Goal: Task Accomplishment & Management: Manage account settings

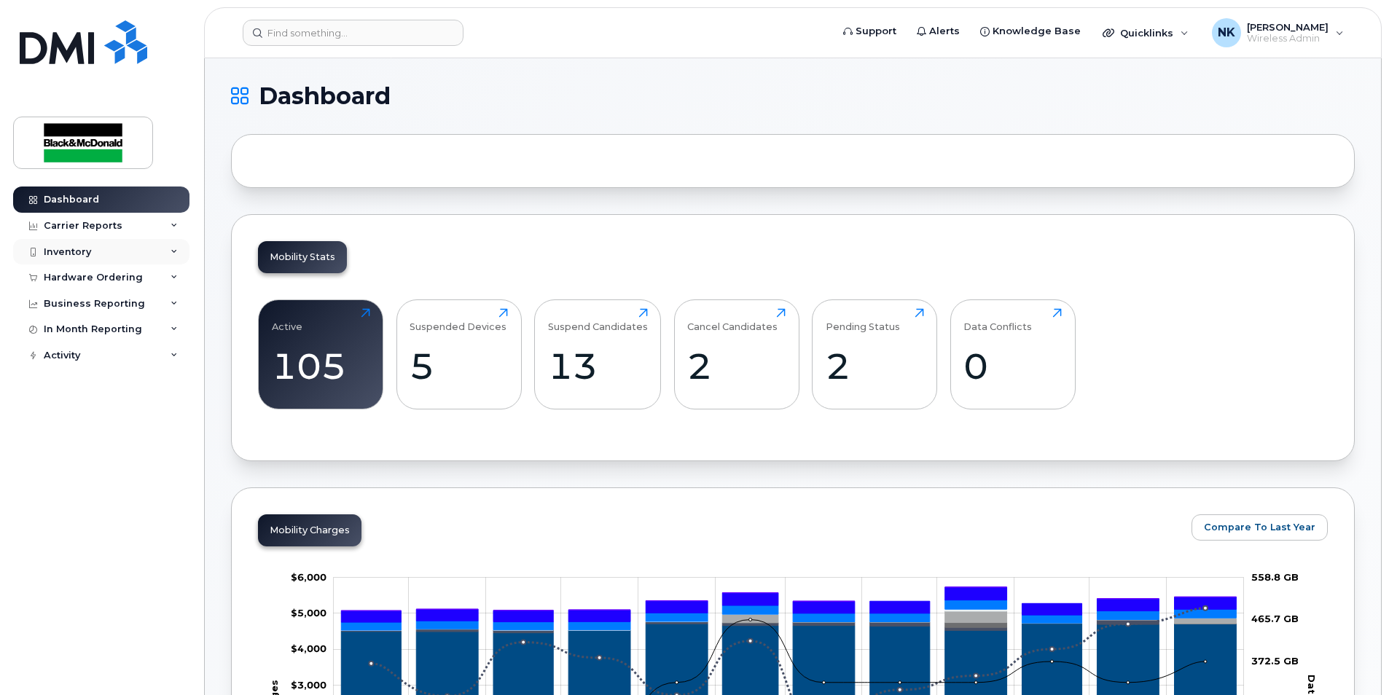
click at [97, 249] on div "Inventory" at bounding box center [101, 252] width 176 height 26
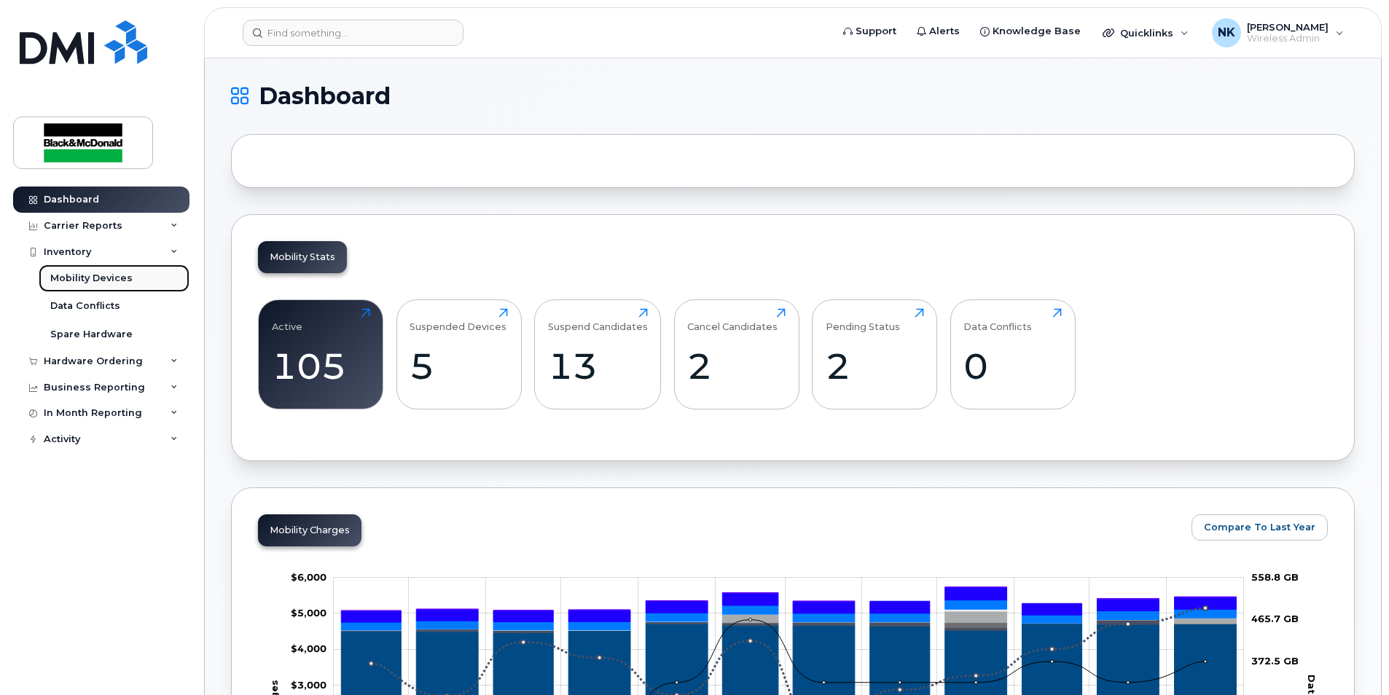
click at [107, 277] on div "Mobility Devices" at bounding box center [91, 278] width 82 height 13
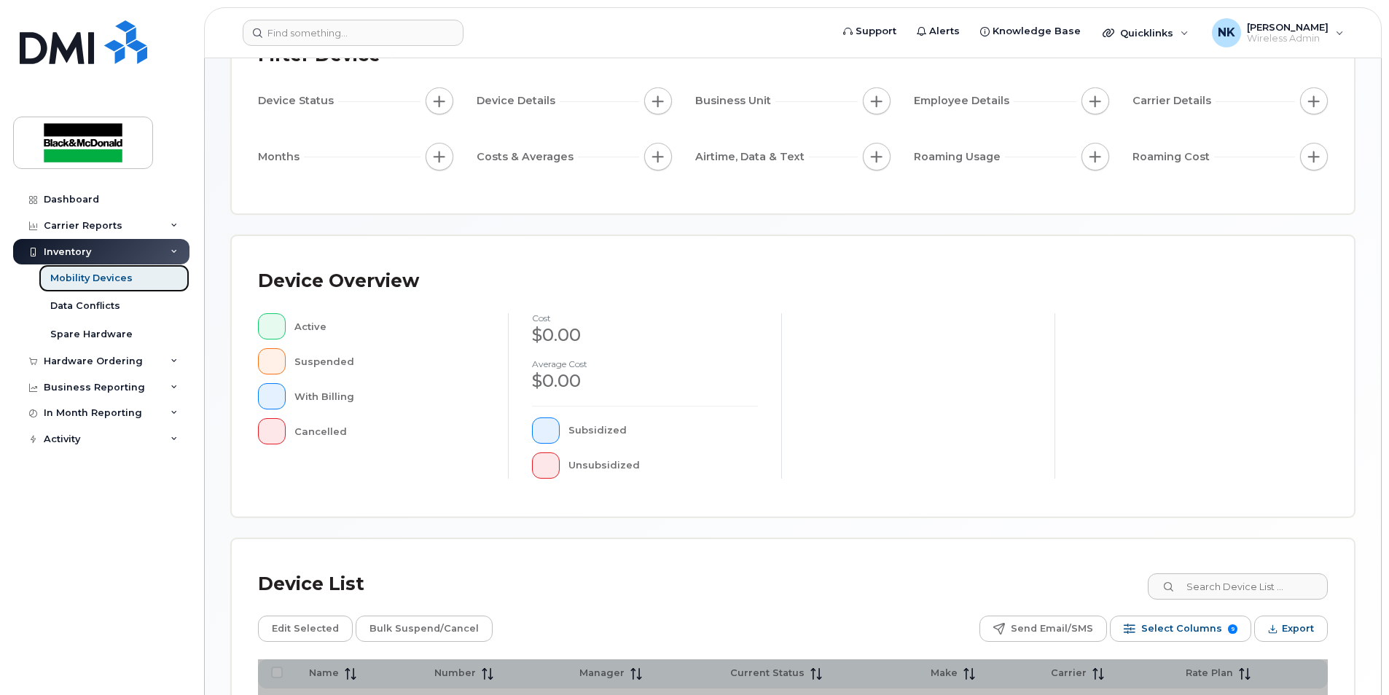
scroll to position [308, 0]
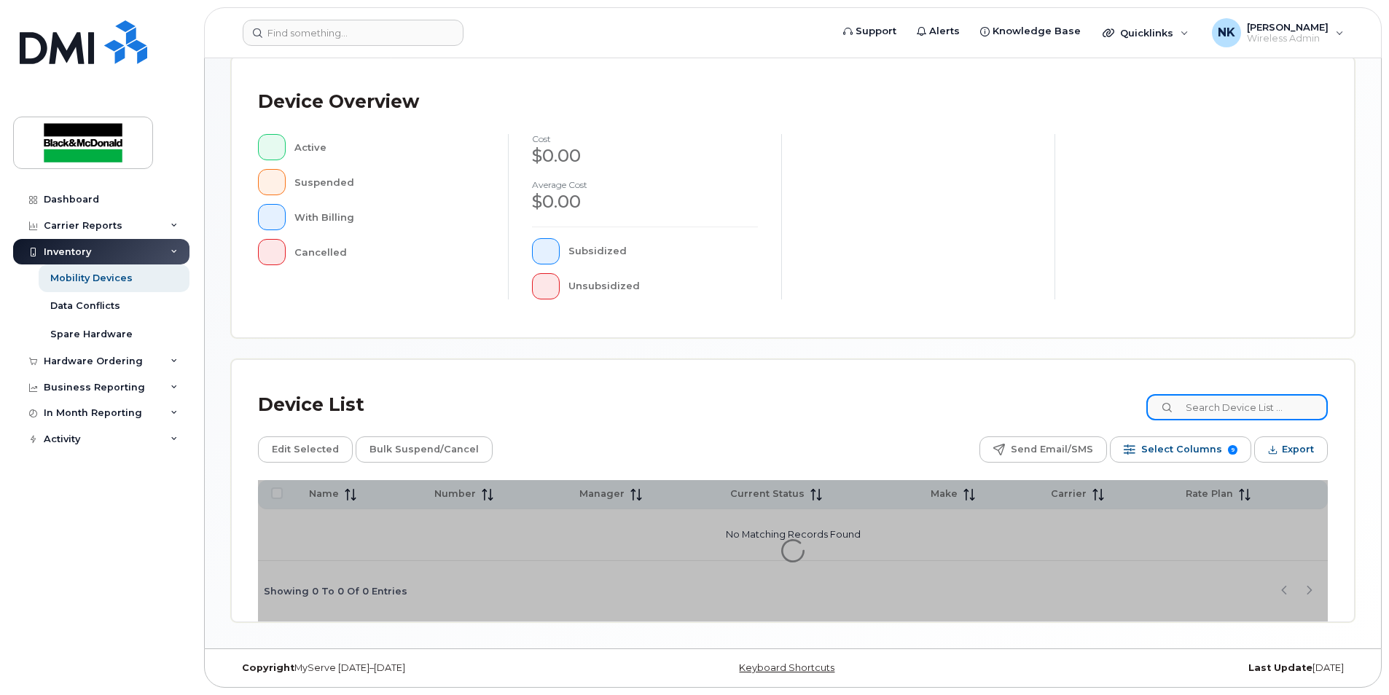
click at [1236, 408] on input at bounding box center [1238, 407] width 182 height 26
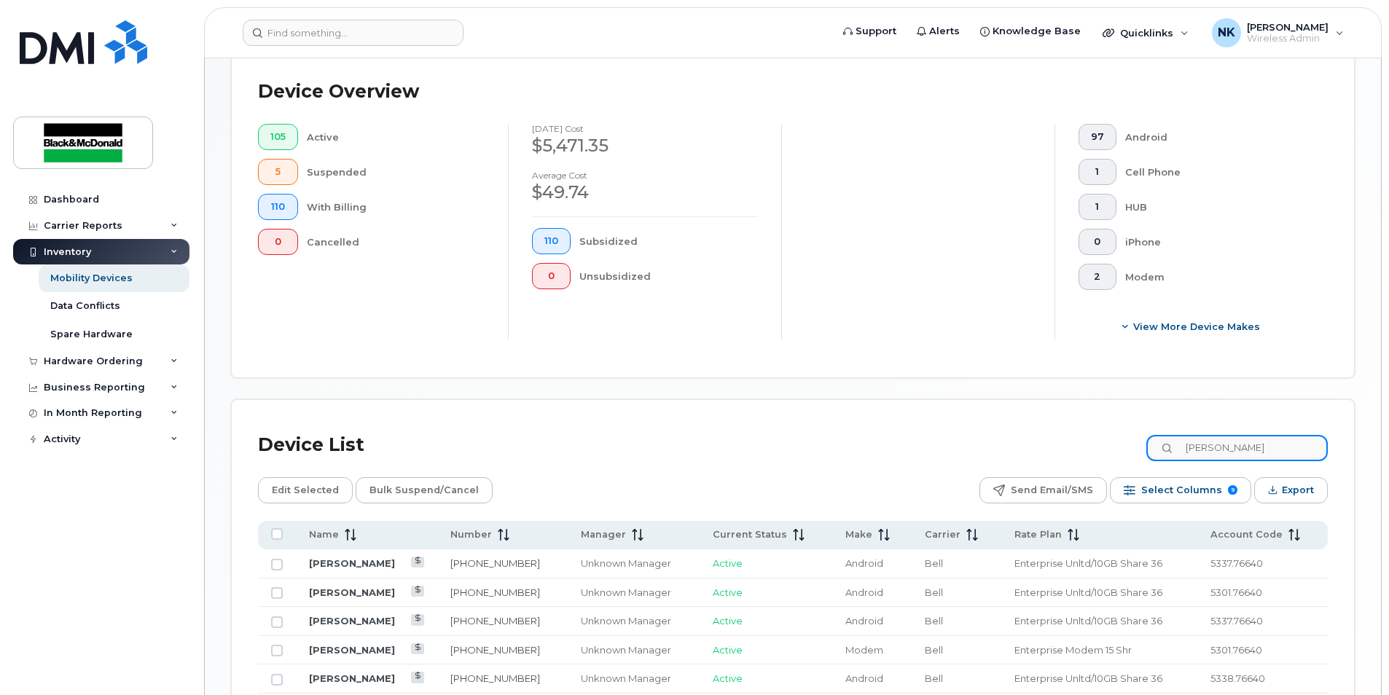
scroll to position [381, 0]
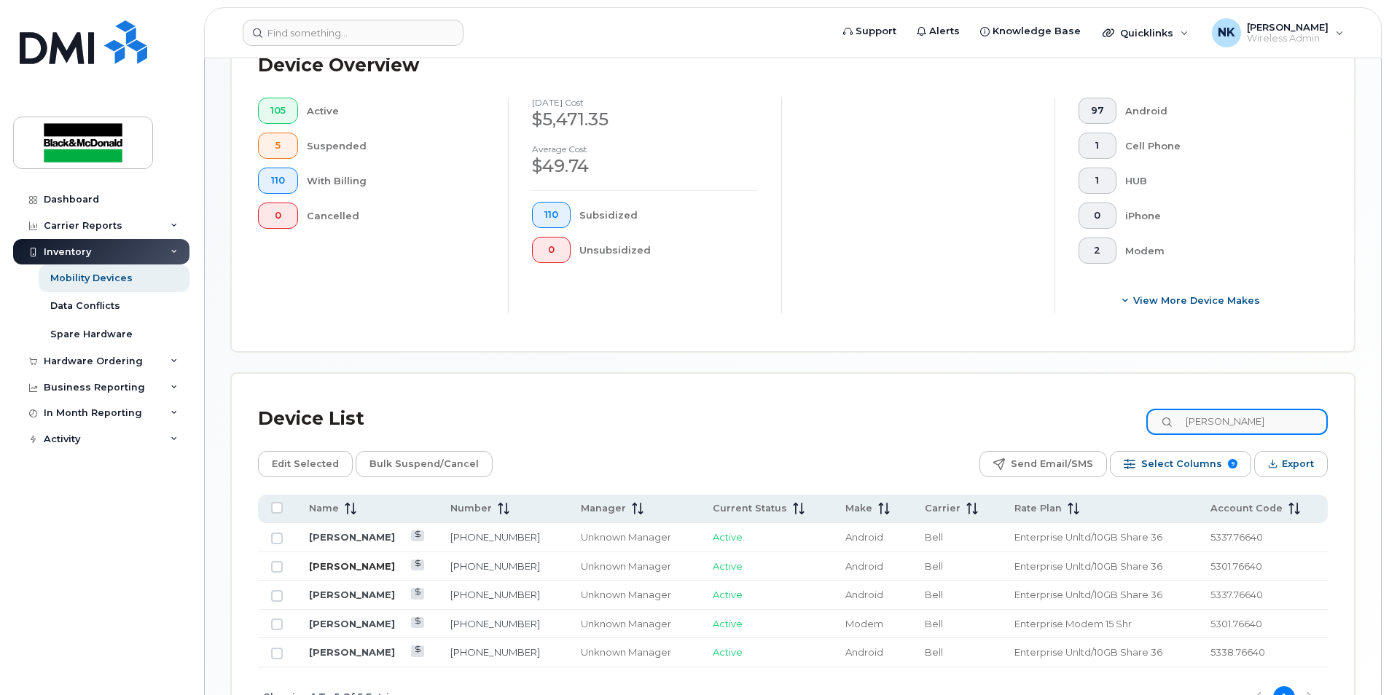
type input "[PERSON_NAME]"
click at [346, 572] on link "[PERSON_NAME]" at bounding box center [352, 567] width 86 height 12
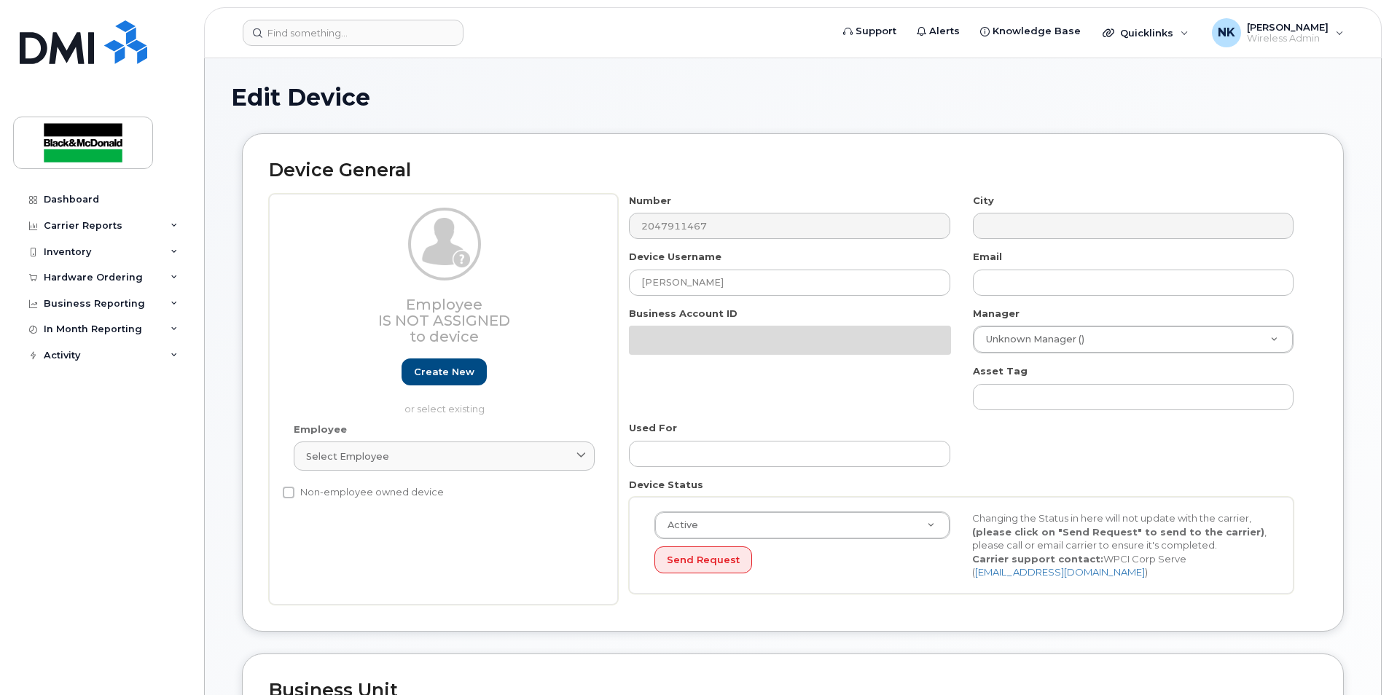
select select "91437"
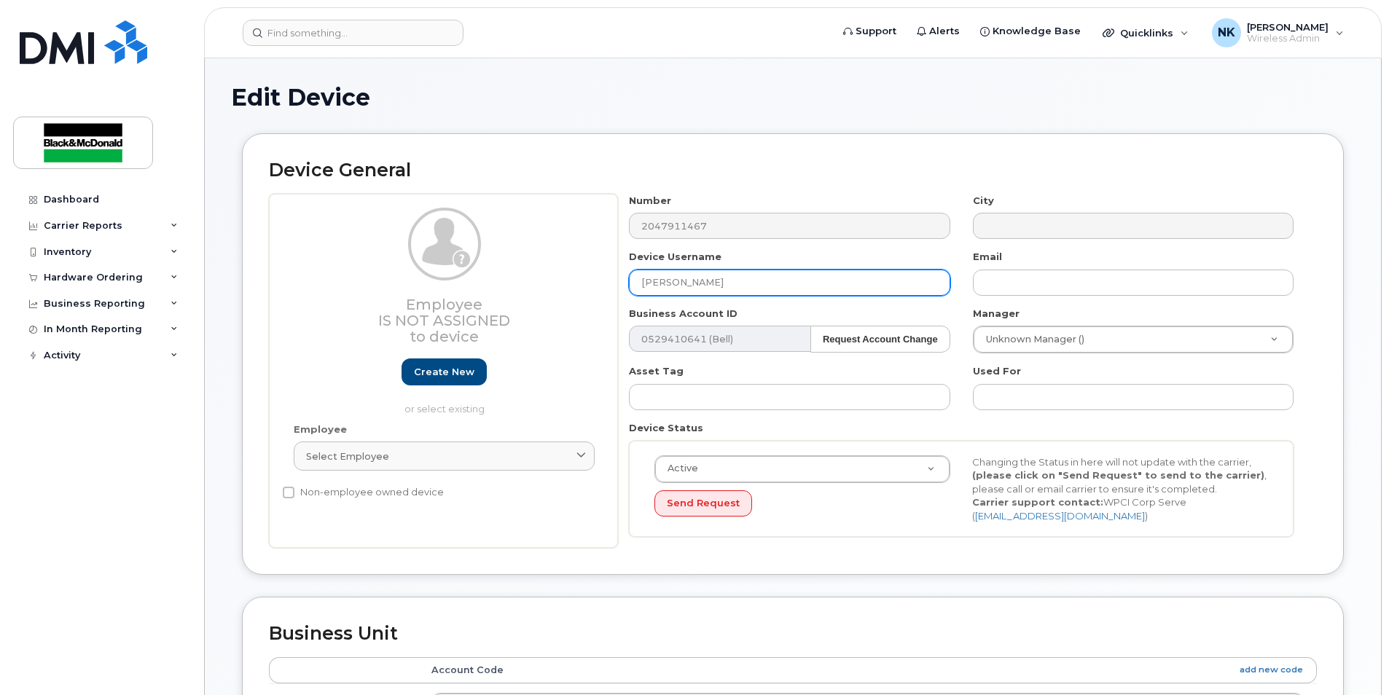
click at [745, 273] on input "[PERSON_NAME]" at bounding box center [789, 283] width 321 height 26
drag, startPoint x: 782, startPoint y: 283, endPoint x: 518, endPoint y: 278, distance: 263.2
click at [518, 278] on div "Employee Is not assigned to device Create new or select existing Employee Selec…" at bounding box center [793, 371] width 1048 height 355
type input "[PERSON_NAME]"
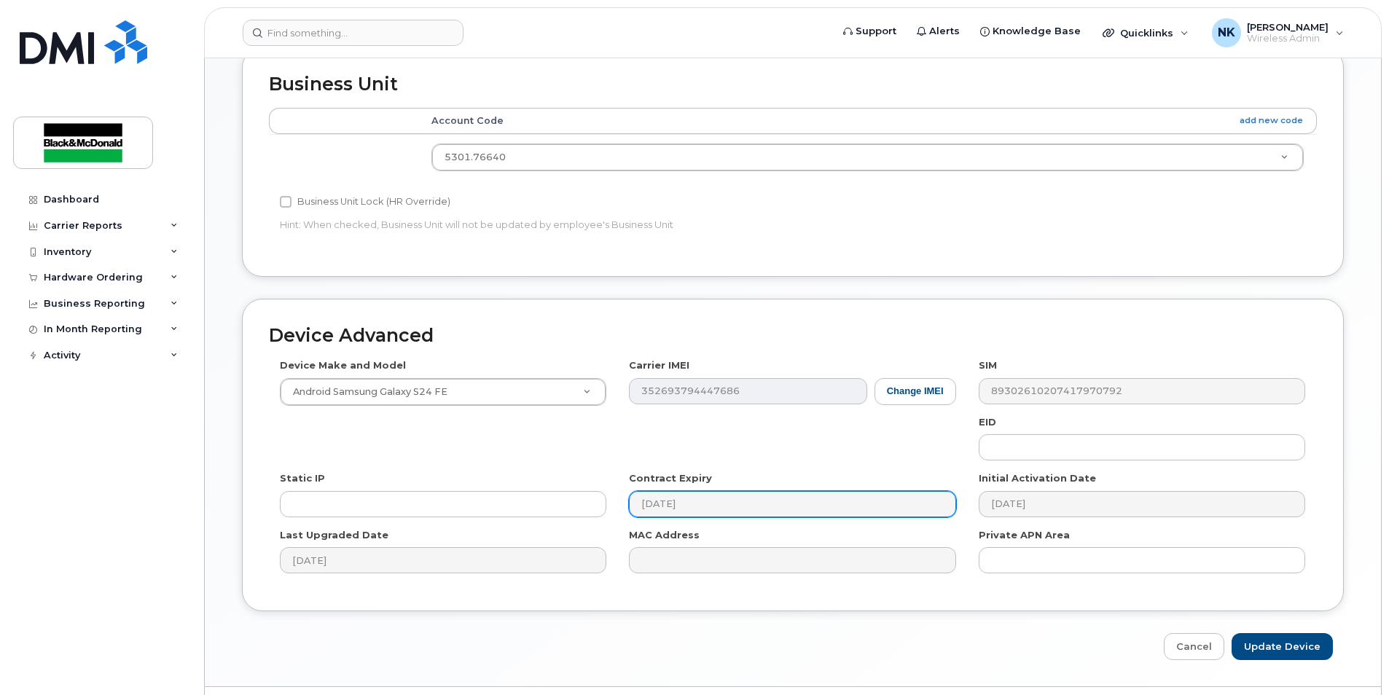
scroll to position [588, 0]
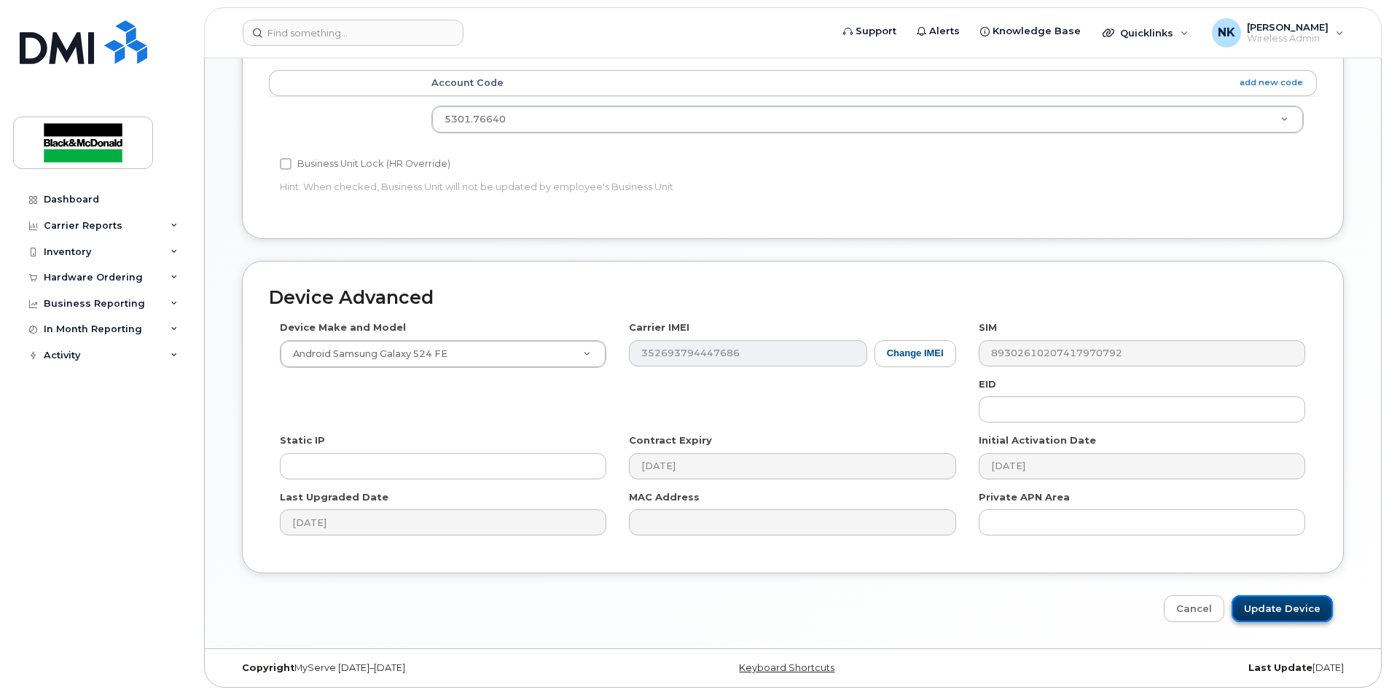
click at [1304, 612] on input "Update Device" at bounding box center [1282, 609] width 101 height 27
type input "Saving..."
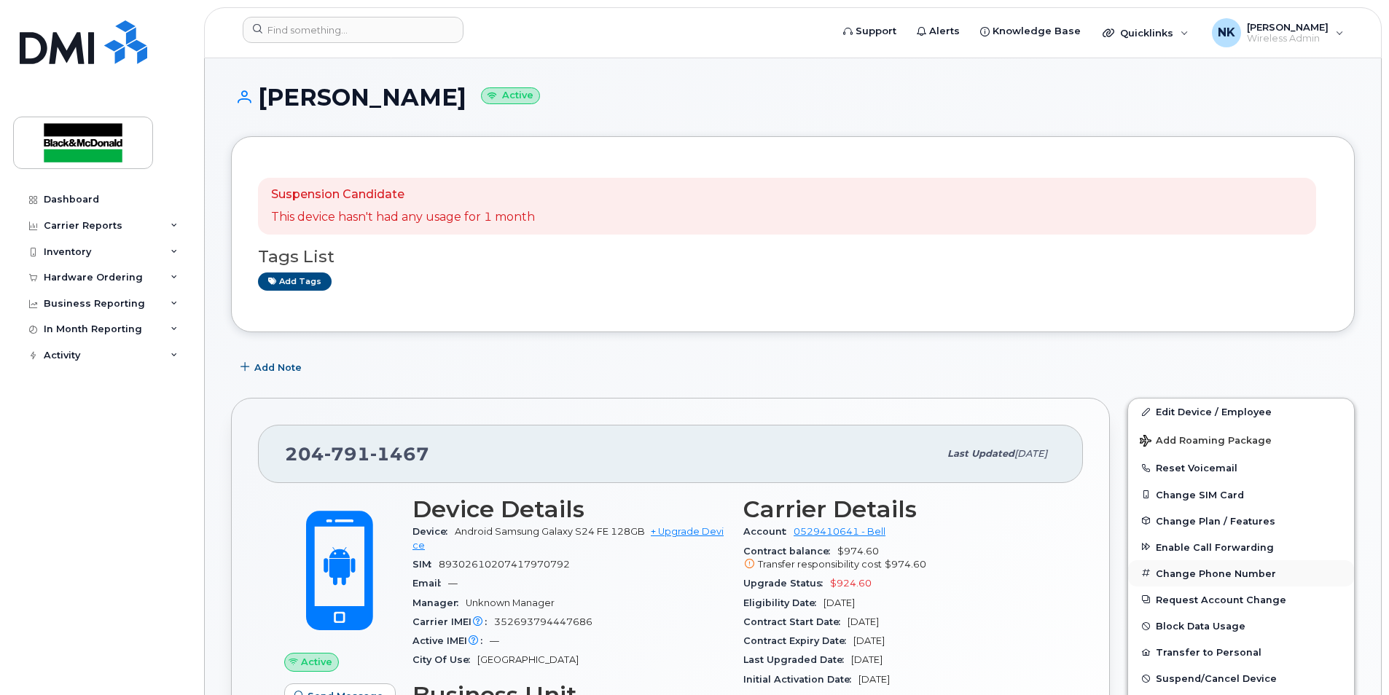
scroll to position [219, 0]
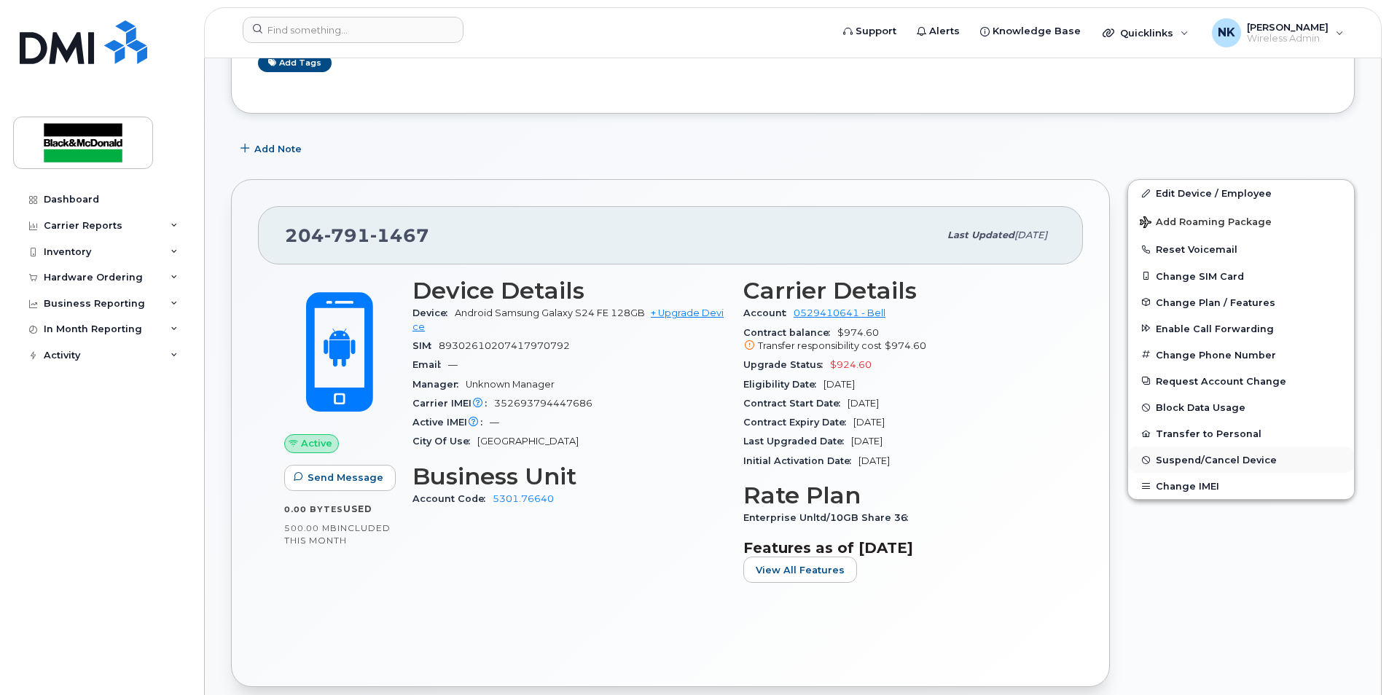
click at [1184, 466] on span "Suspend/Cancel Device" at bounding box center [1216, 460] width 121 height 11
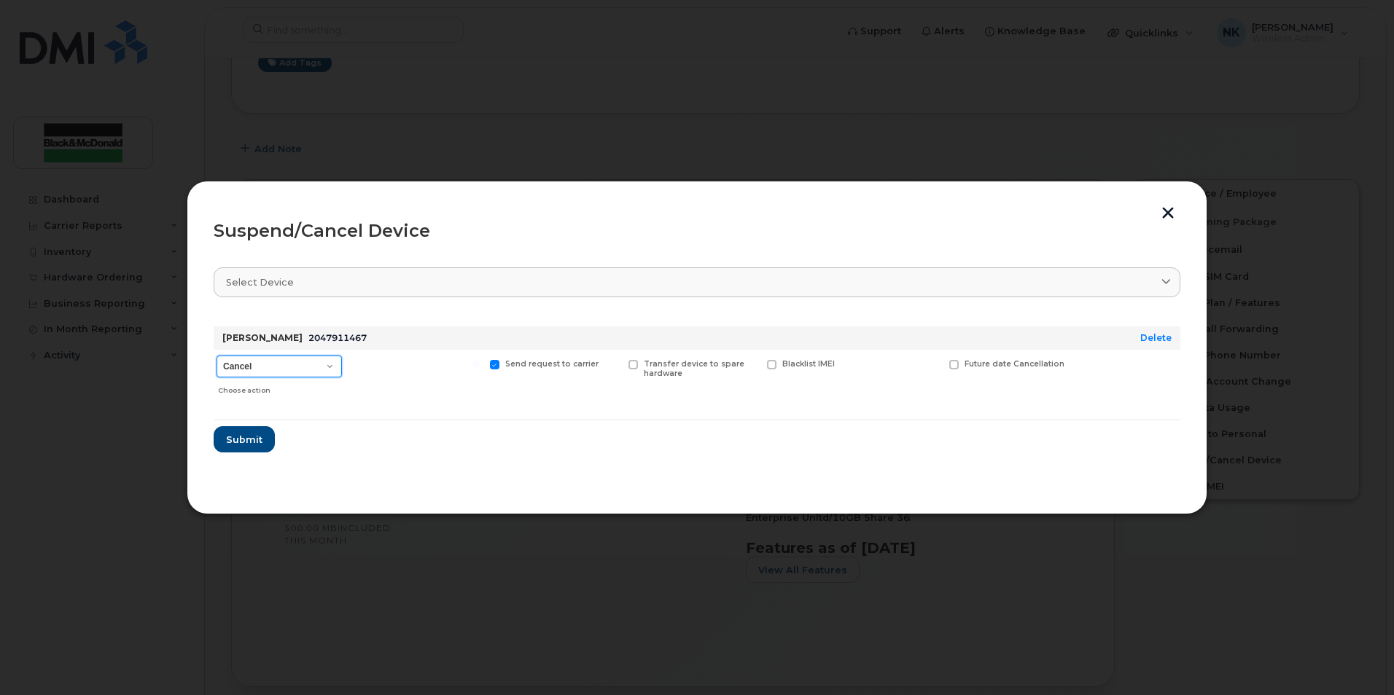
click at [340, 362] on select "Cancel Suspend - Extend Suspension Suspend - Reduced Rate Suspend - Full Rate S…" at bounding box center [279, 367] width 125 height 22
click at [386, 381] on div at bounding box center [415, 376] width 135 height 52
click at [1160, 214] on button "button" at bounding box center [1168, 214] width 22 height 15
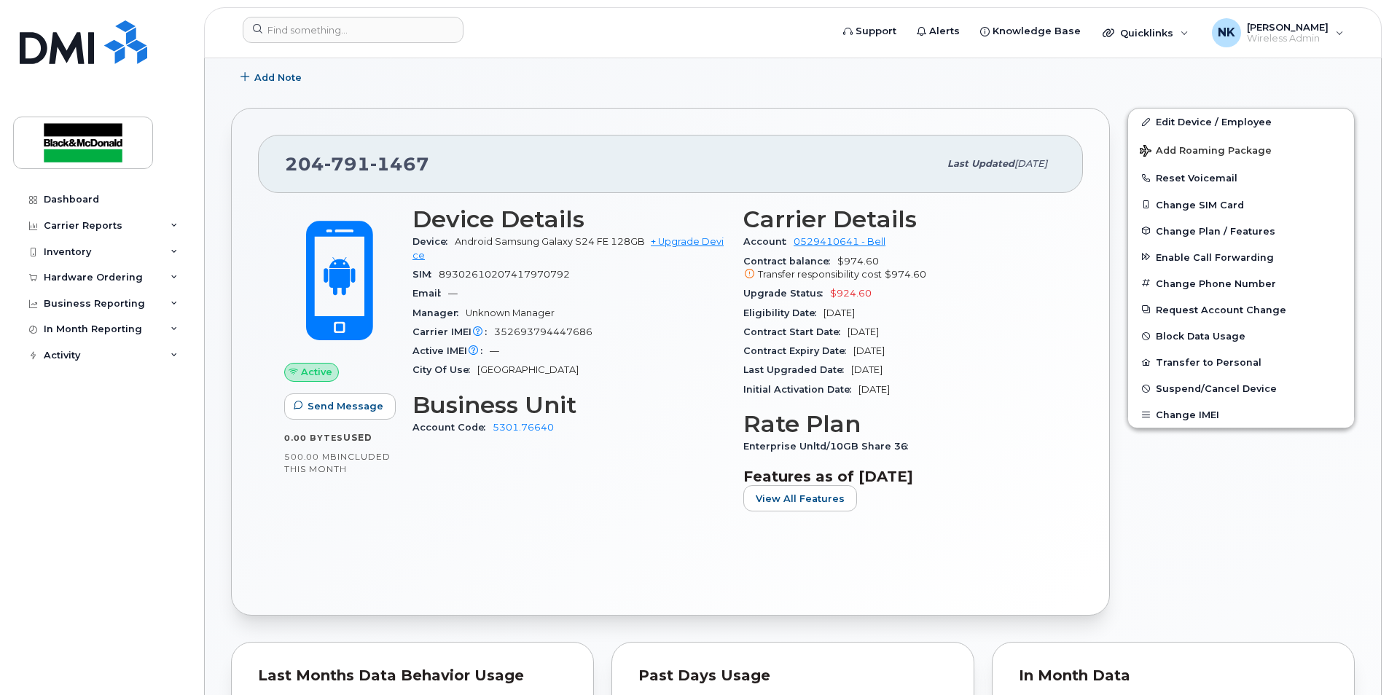
scroll to position [292, 0]
click at [55, 246] on div "Inventory" at bounding box center [67, 252] width 47 height 12
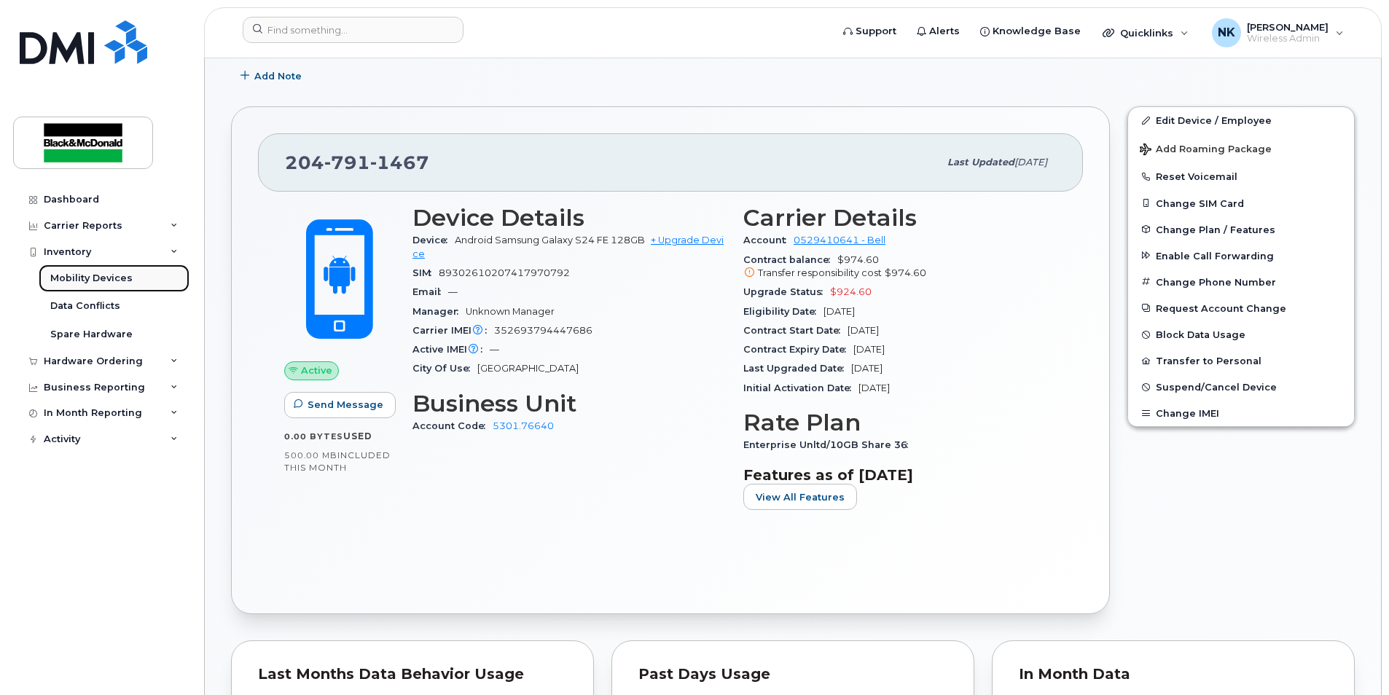
click at [100, 281] on div "Mobility Devices" at bounding box center [91, 278] width 82 height 13
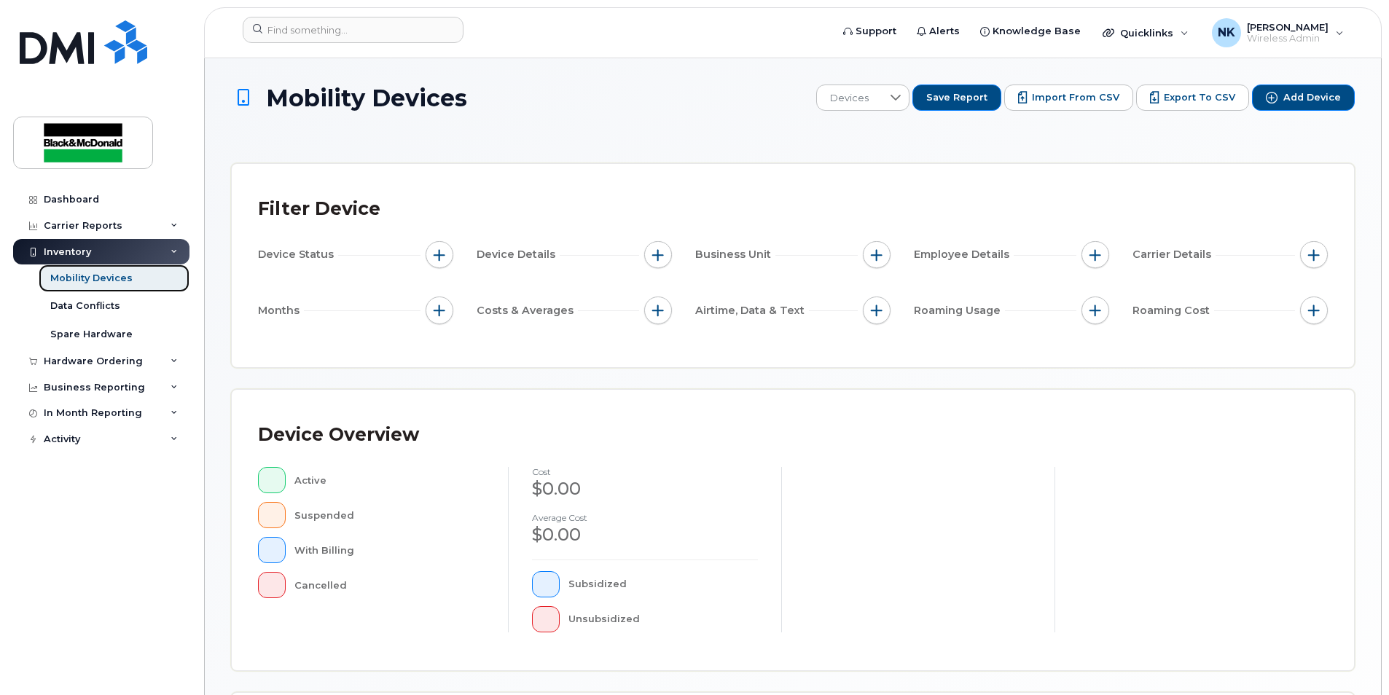
scroll to position [335, 0]
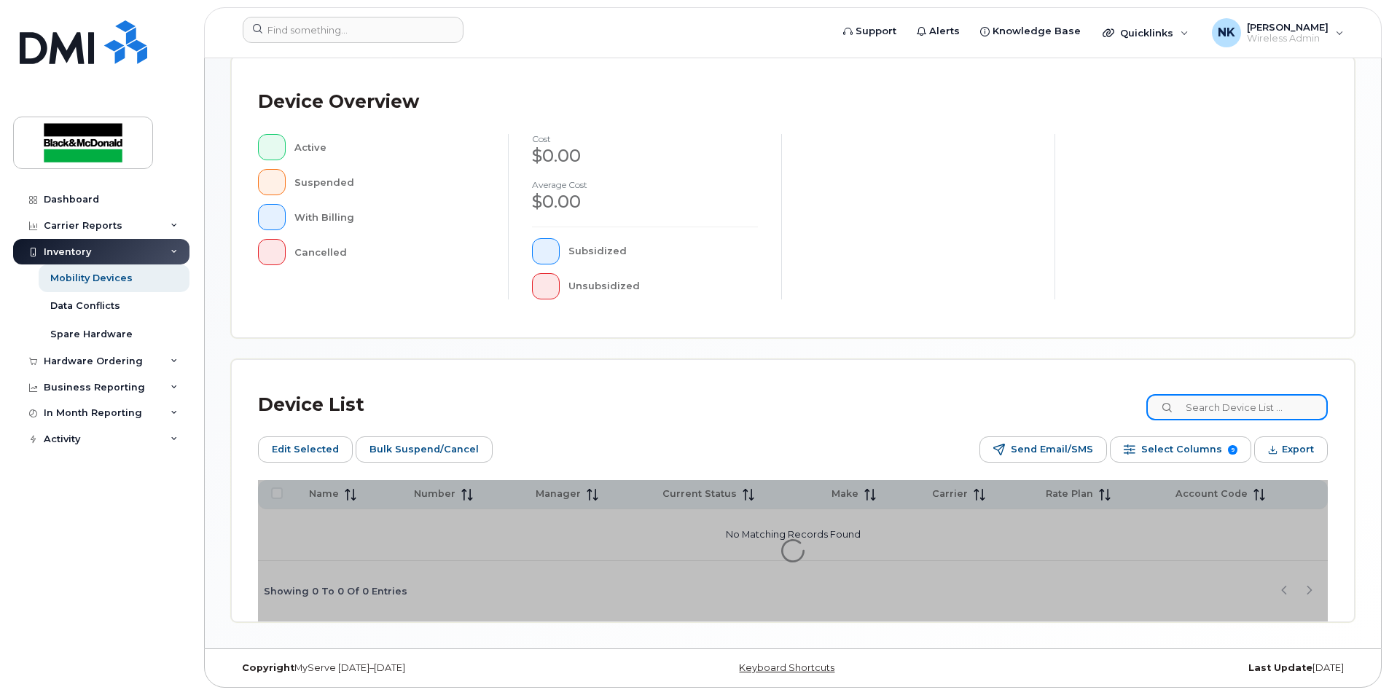
click at [1282, 402] on input at bounding box center [1238, 407] width 182 height 26
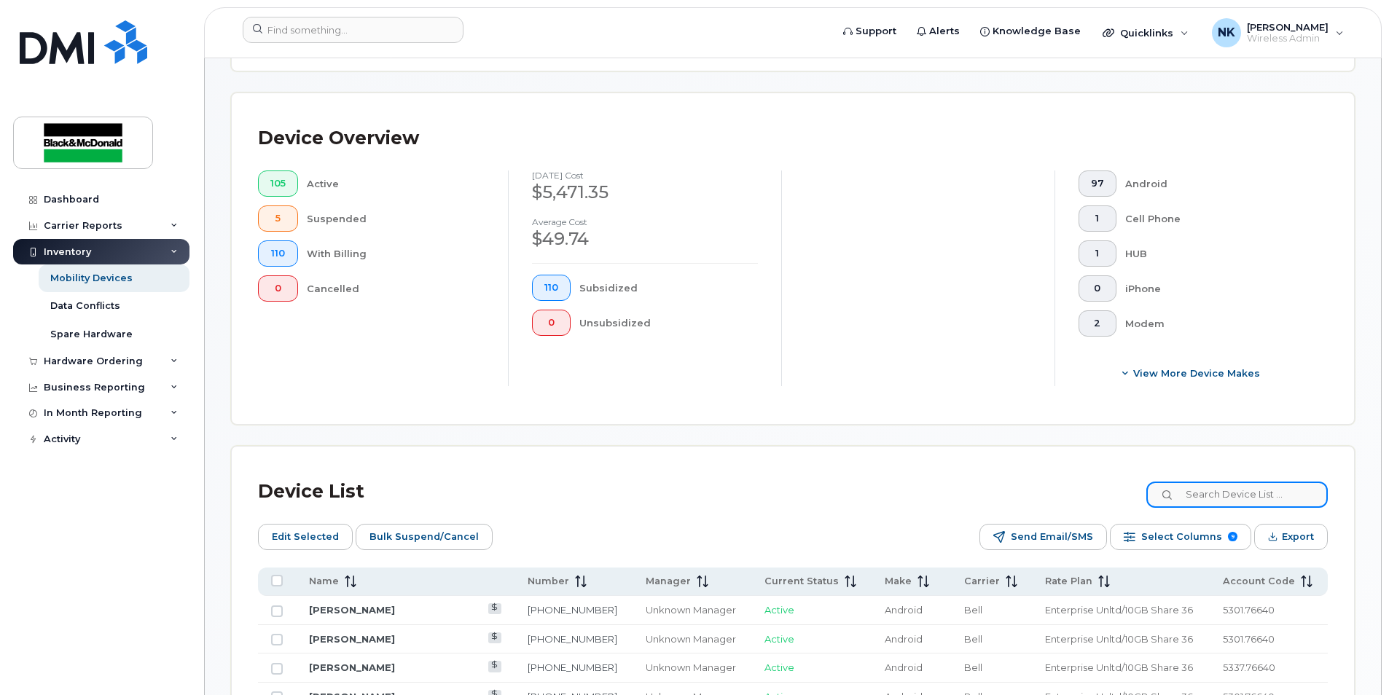
type input "k"
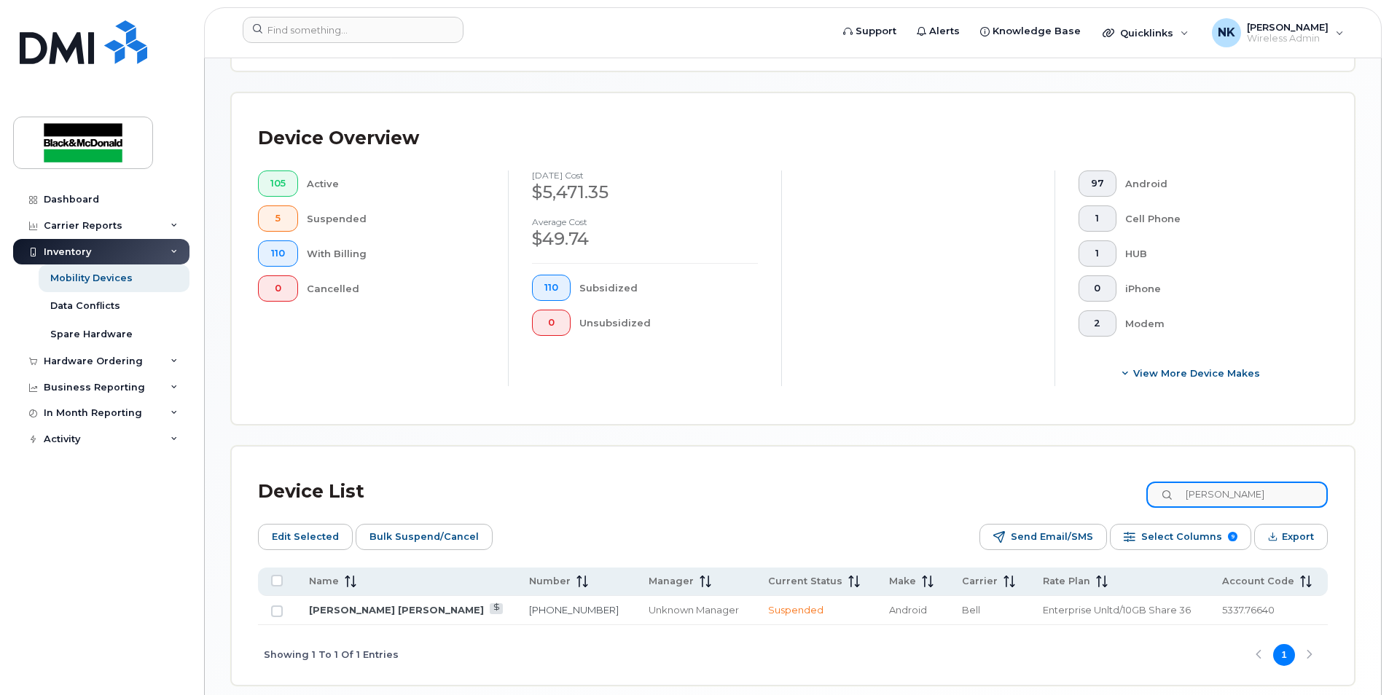
drag, startPoint x: 1257, startPoint y: 501, endPoint x: 1118, endPoint y: 493, distance: 139.5
click at [1118, 493] on div "Device List [PERSON_NAME]" at bounding box center [793, 492] width 1070 height 38
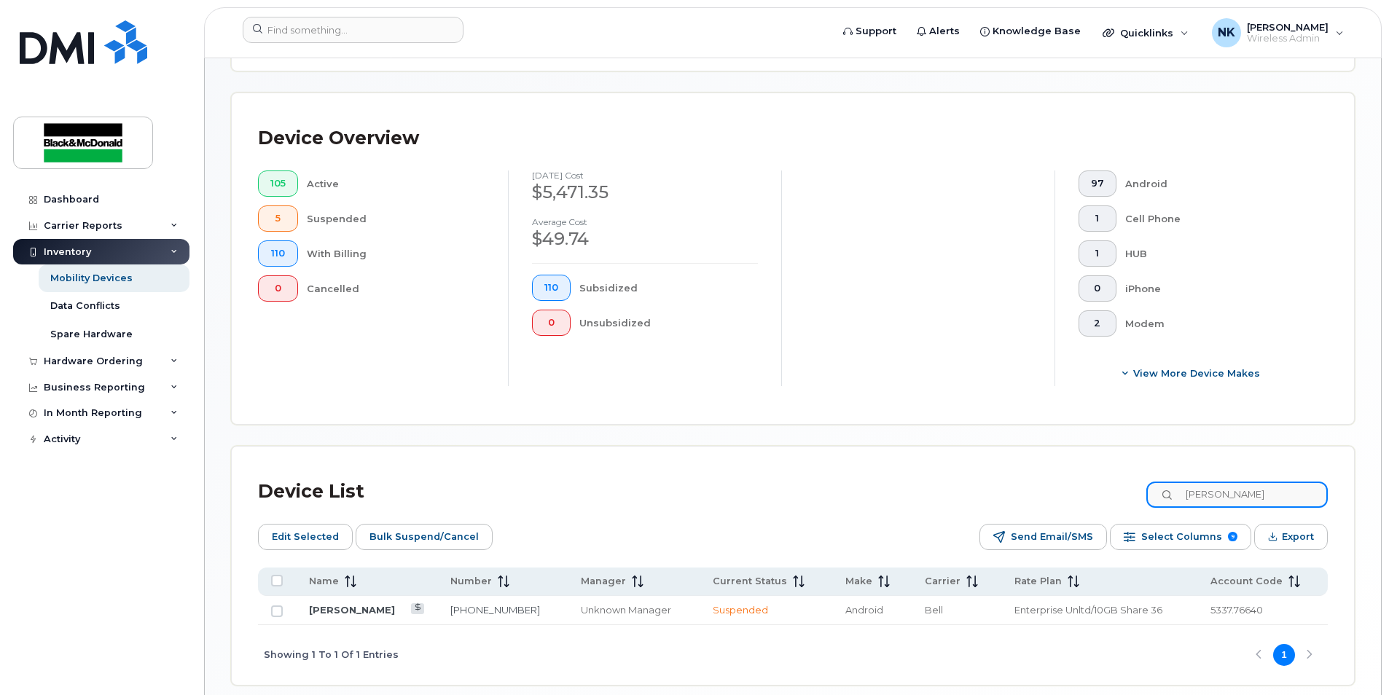
drag, startPoint x: 1238, startPoint y: 494, endPoint x: 980, endPoint y: 486, distance: 258.2
click at [1027, 502] on div "Device List [PERSON_NAME]" at bounding box center [793, 492] width 1070 height 38
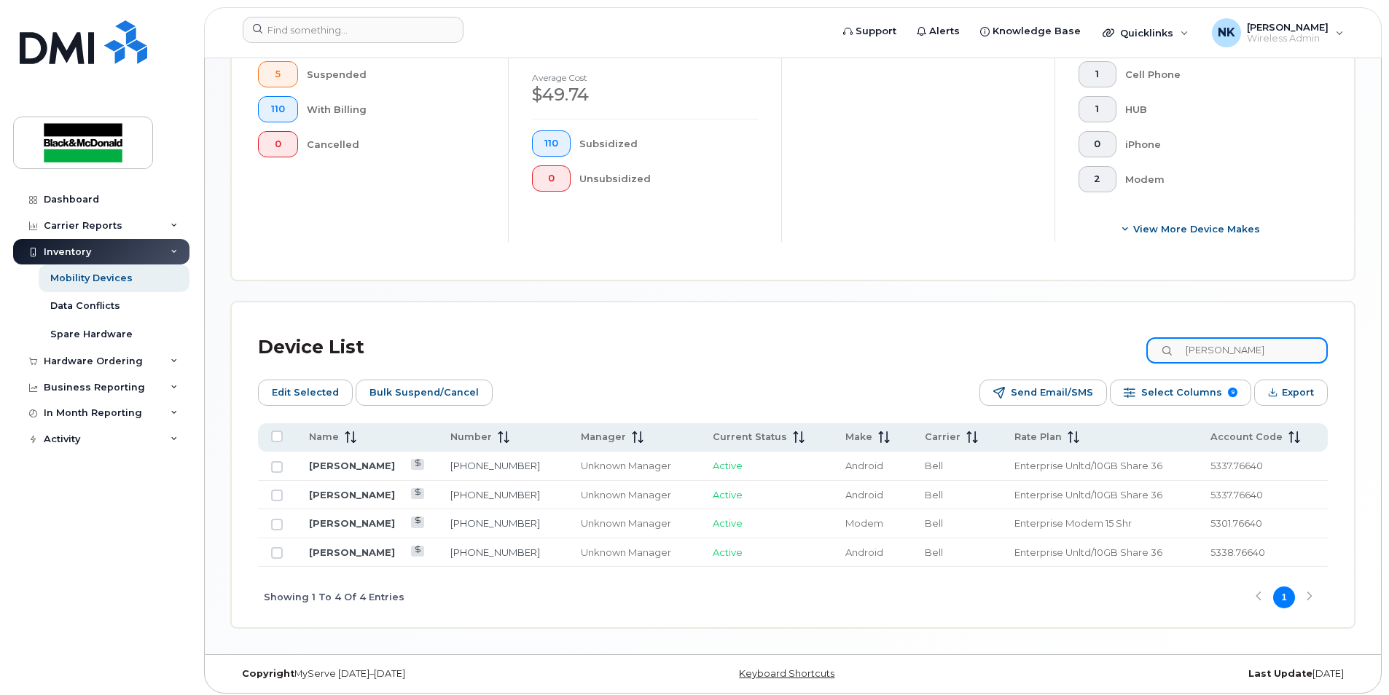
scroll to position [480, 0]
type input "[PERSON_NAME]"
click at [820, 278] on div "Device Overview 105 Active 5 Suspended 110 With Billing 0 Cancelled [DATE] cost…" at bounding box center [793, 113] width 1123 height 331
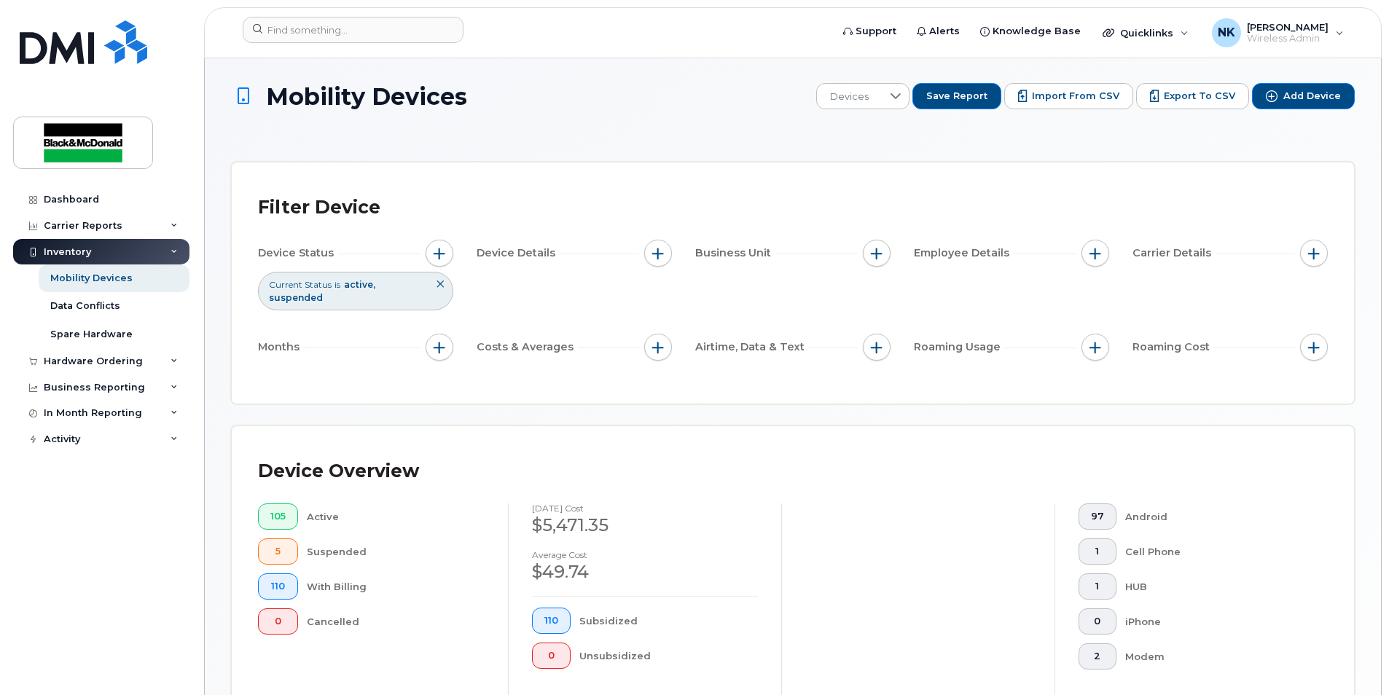
scroll to position [0, 0]
click at [1263, 37] on span "Wireless Admin" at bounding box center [1288, 39] width 82 height 12
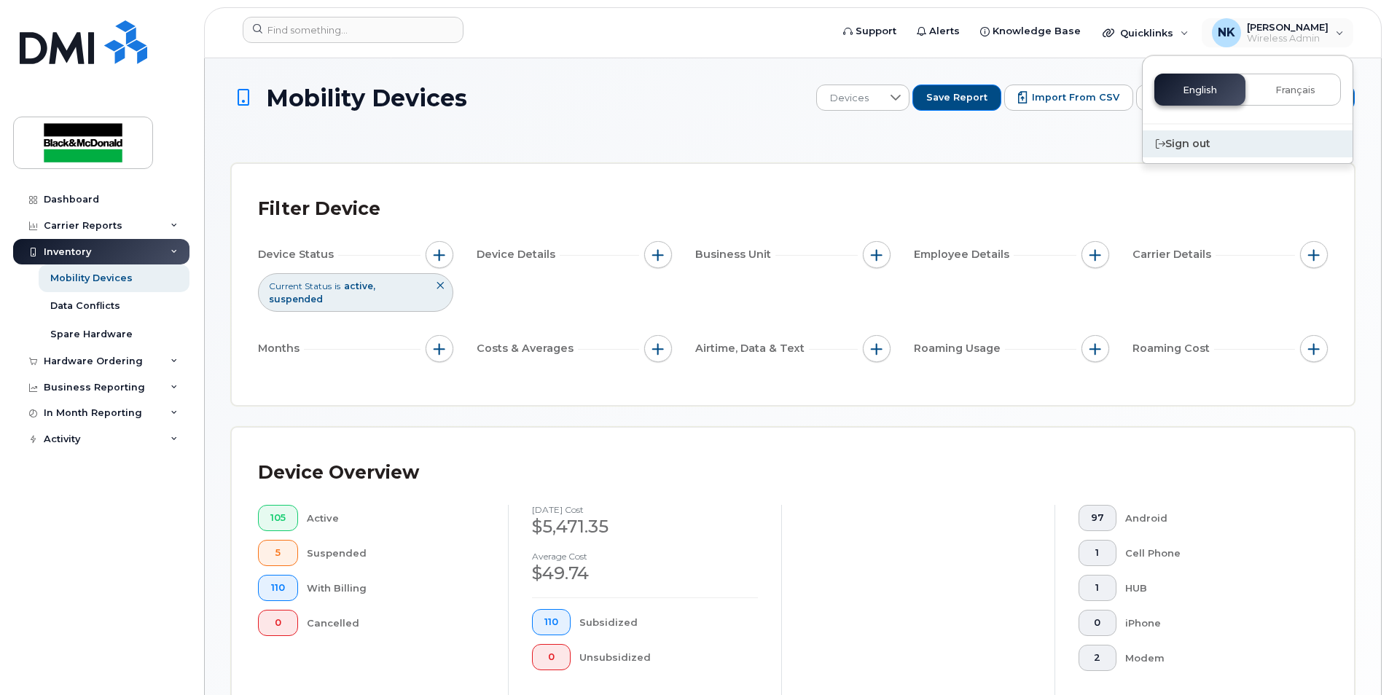
click at [1182, 139] on div "Sign out" at bounding box center [1248, 143] width 210 height 27
